Goal: Transaction & Acquisition: Purchase product/service

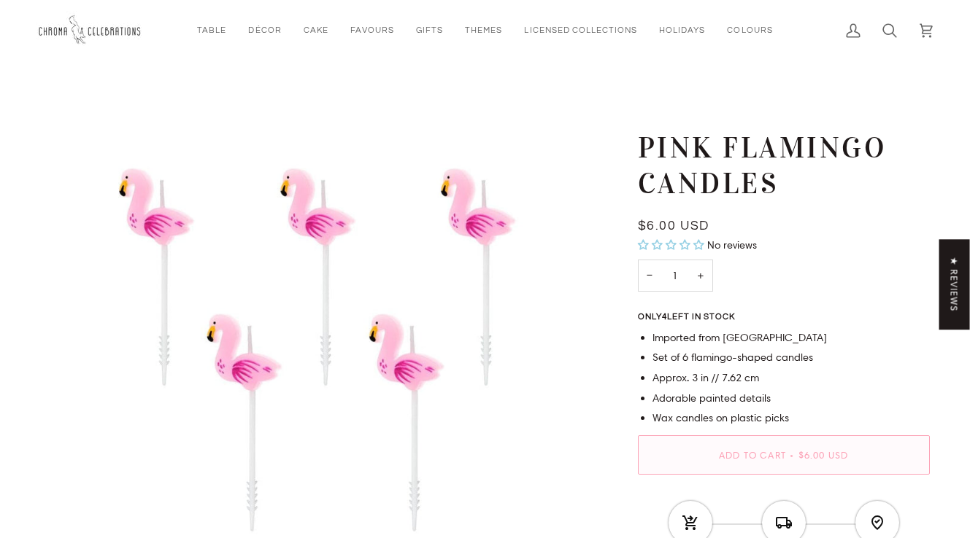
click at [773, 443] on button "Add to Cart • $6.00 USD" at bounding box center [784, 455] width 292 height 39
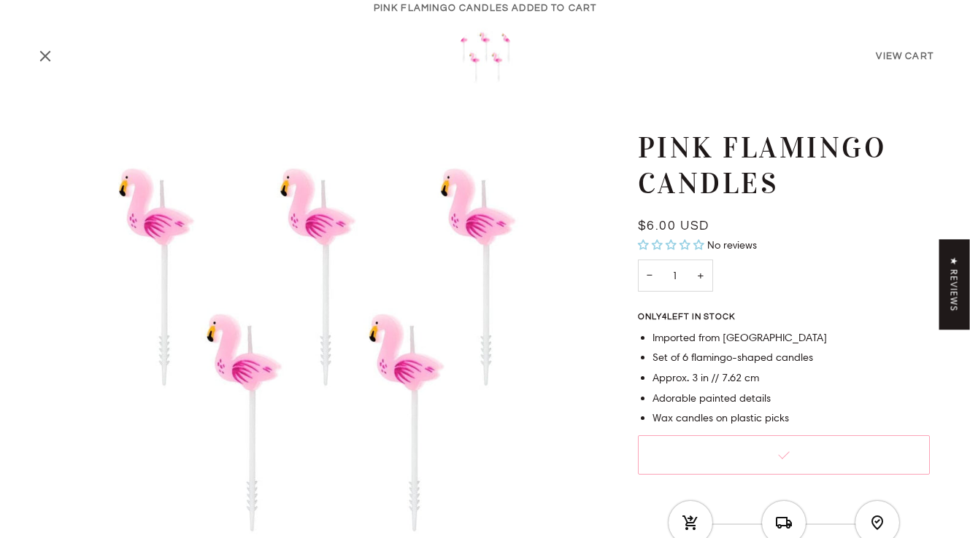
click at [43, 56] on icon "Close" at bounding box center [45, 56] width 18 height 18
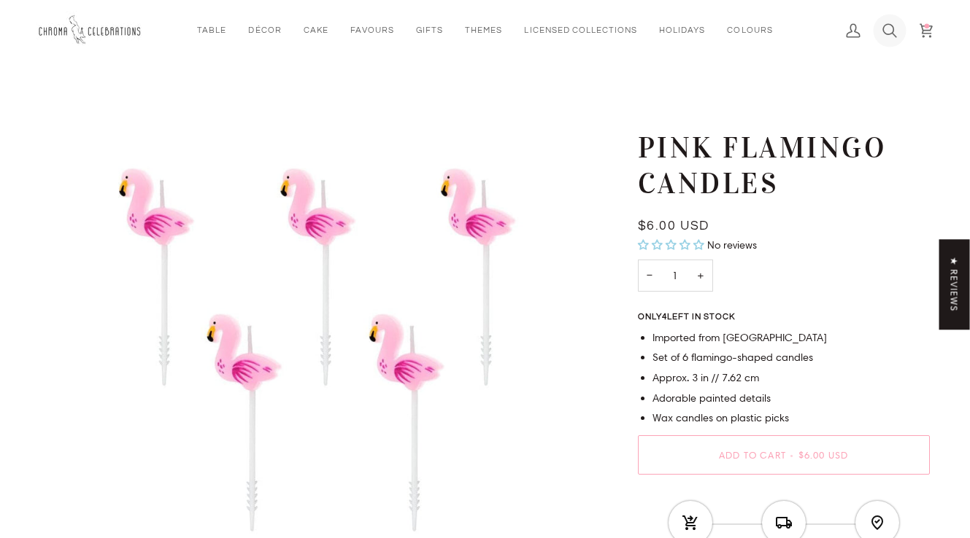
click at [887, 28] on icon at bounding box center [889, 30] width 15 height 15
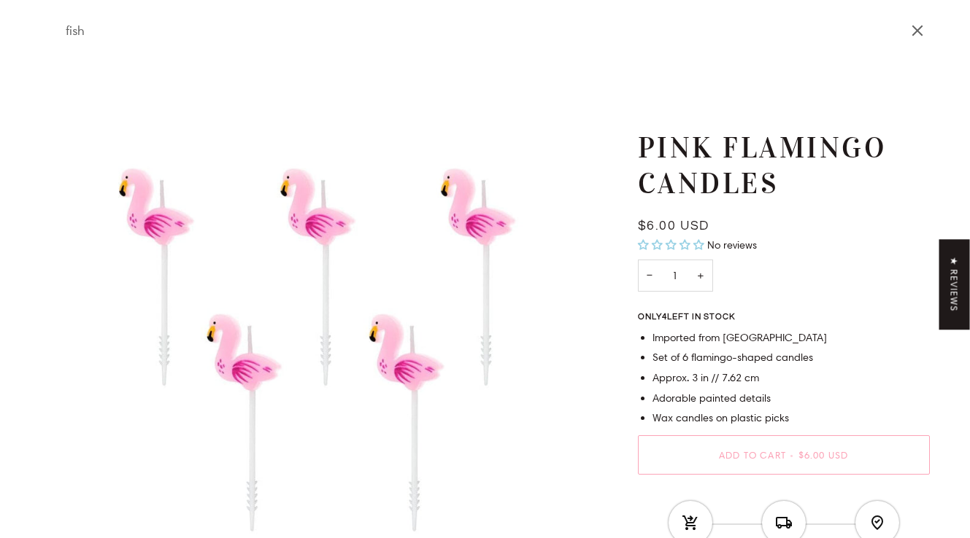
type input "fish"
click at [36, 0] on button "Search" at bounding box center [47, 30] width 22 height 61
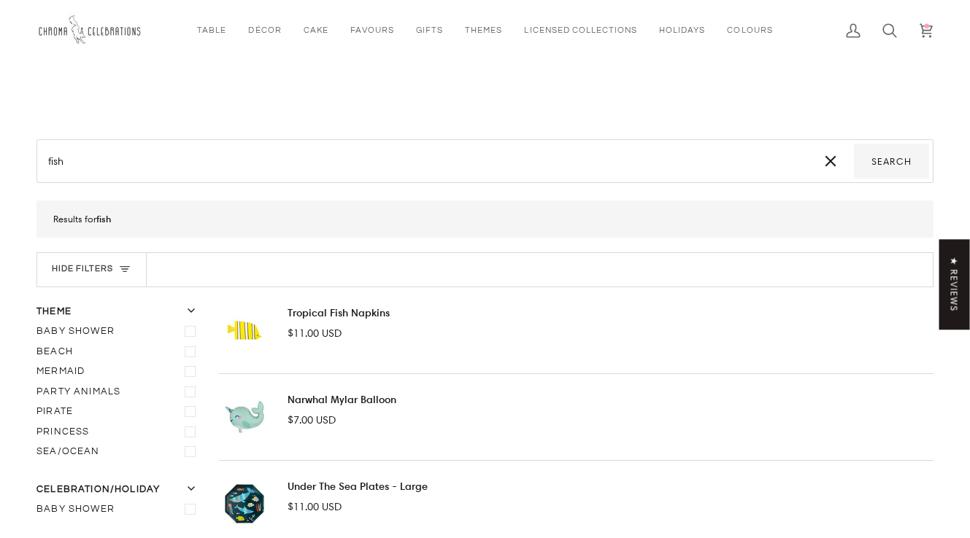
click at [174, 174] on input "fish" at bounding box center [424, 161] width 766 height 35
type input "fishi"
type input "fishin"
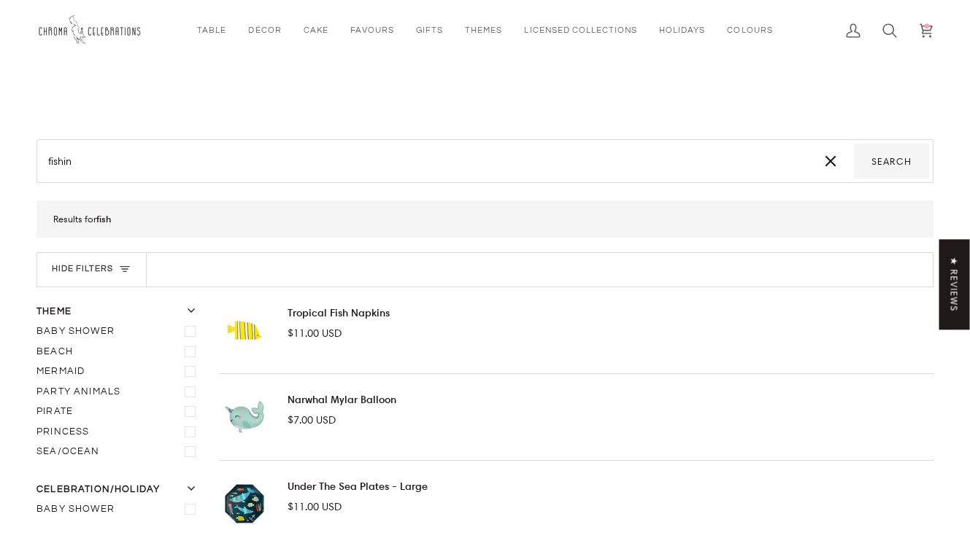
type input "fishing"
click at [854, 144] on button "Search" at bounding box center [891, 161] width 75 height 35
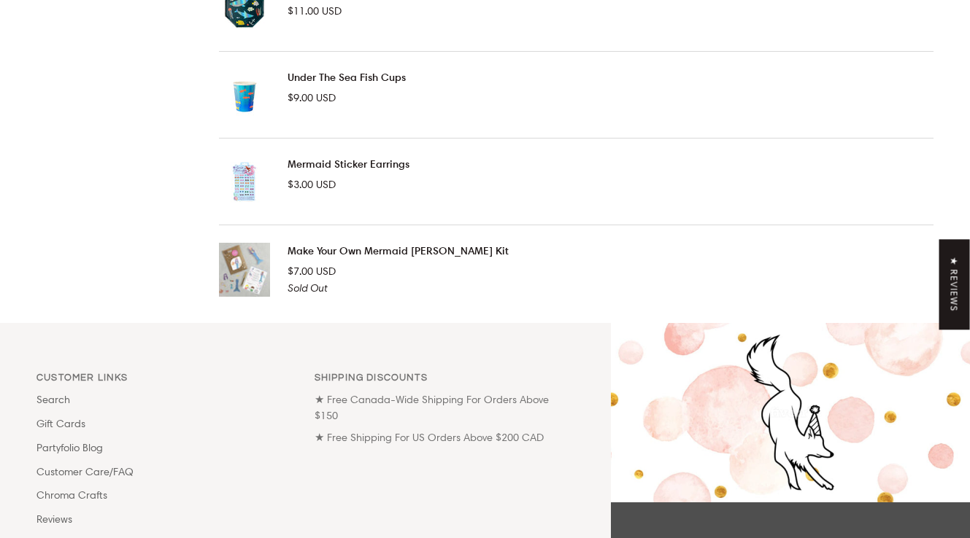
scroll to position [744, 0]
